Goal: Information Seeking & Learning: Learn about a topic

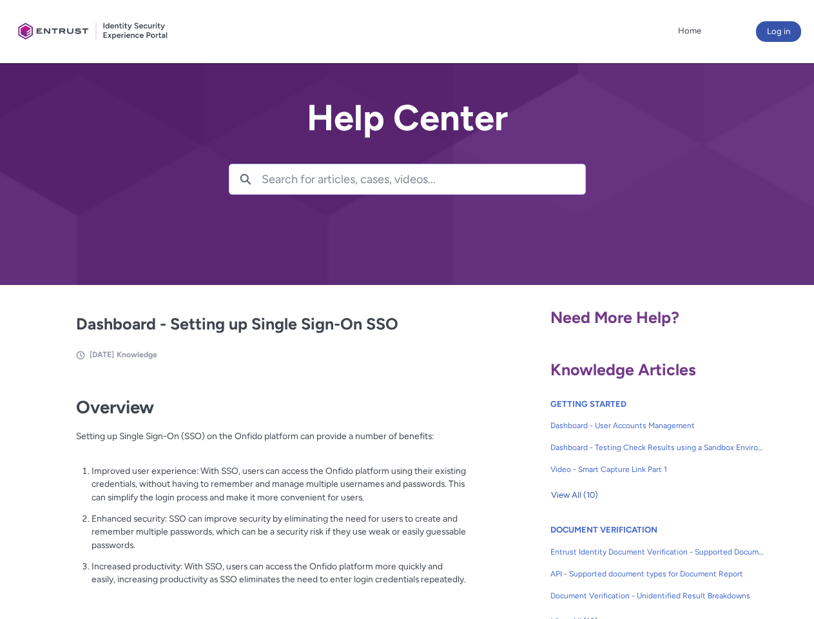
click at [245, 179] on lightning-primitive-icon "button" at bounding box center [246, 178] width 12 height 10
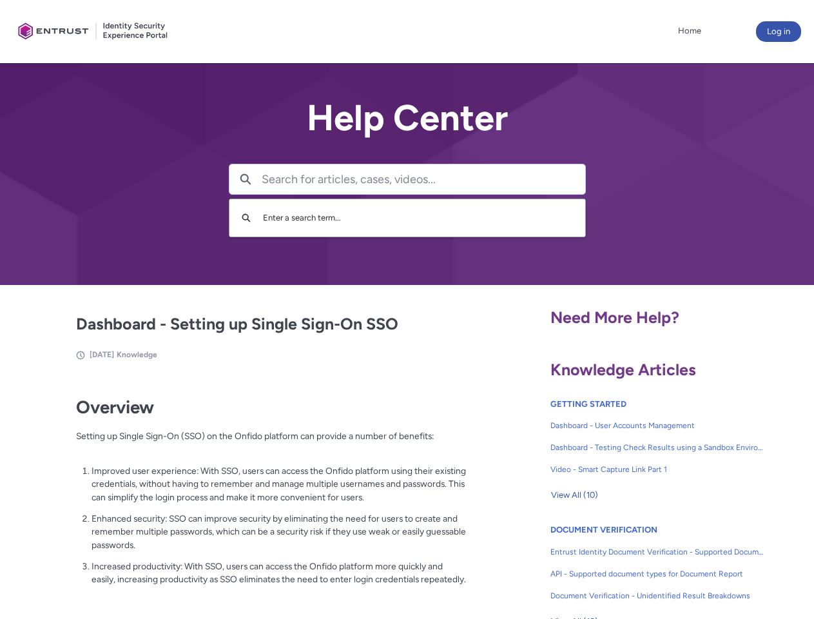
click at [247, 493] on p "Improved user experience: With SSO, users can access the Onfido platform using …" at bounding box center [278, 484] width 375 height 40
click at [574, 495] on span "View All (10)" at bounding box center [574, 494] width 47 height 19
click at [622, 564] on link "API - Supported document types for Document Report" at bounding box center [657, 573] width 214 height 22
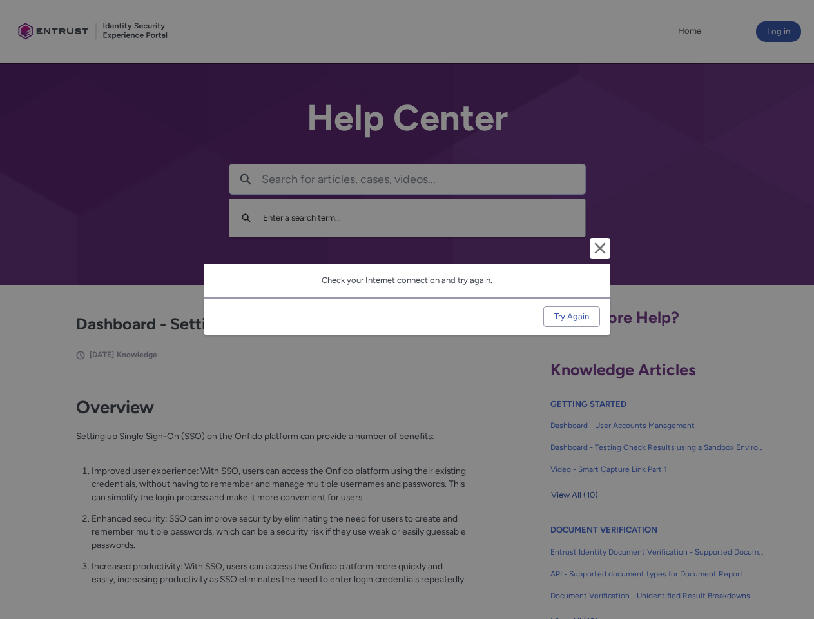
click at [793, 564] on div "Cancel and close Check your Internet connection and try again. Try Again" at bounding box center [407, 309] width 814 height 619
